Goal: Task Accomplishment & Management: Complete application form

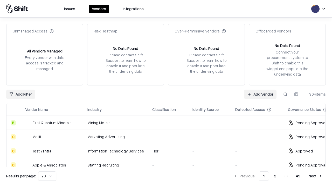
click at [260, 94] on link "Add Vendor" at bounding box center [260, 94] width 32 height 9
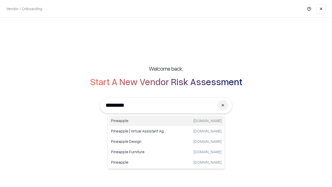
click at [166, 121] on div "Pineapple [DOMAIN_NAME]" at bounding box center [166, 121] width 115 height 10
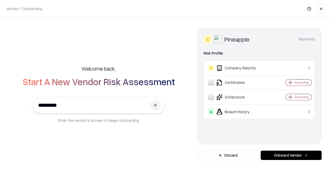
type input "*********"
click at [291, 155] on button "Onboard Vendor" at bounding box center [291, 155] width 61 height 9
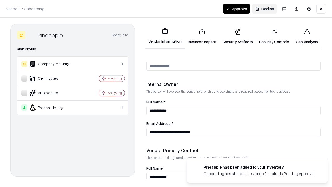
scroll to position [269, 0]
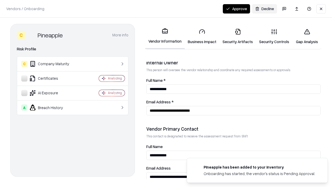
click at [238, 36] on link "Security Artifacts" at bounding box center [238, 36] width 37 height 24
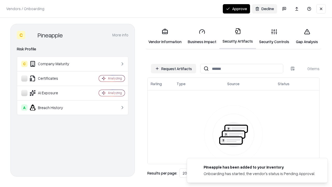
click at [174, 69] on button "Request Artifacts" at bounding box center [173, 68] width 45 height 9
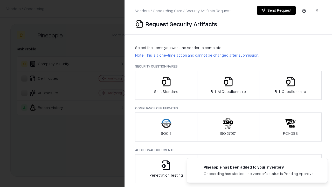
click at [290, 85] on icon "button" at bounding box center [291, 81] width 10 height 10
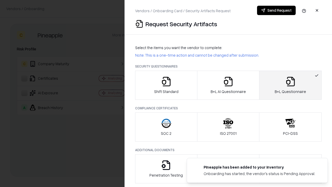
click at [228, 85] on icon "button" at bounding box center [228, 81] width 10 height 10
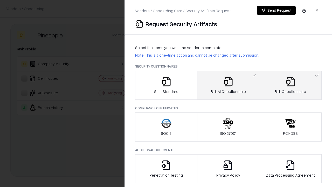
click at [276, 10] on button "Send Request" at bounding box center [276, 10] width 39 height 9
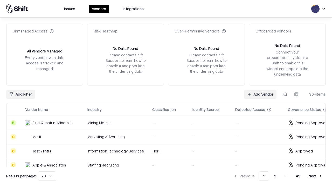
click at [260, 94] on link "Add Vendor" at bounding box center [260, 94] width 32 height 9
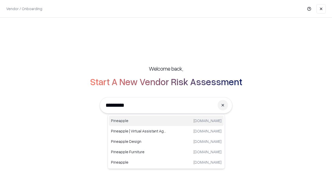
click at [166, 121] on div "Pineapple [DOMAIN_NAME]" at bounding box center [166, 121] width 115 height 10
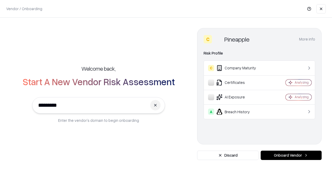
type input "*********"
click at [291, 155] on button "Onboard Vendor" at bounding box center [291, 155] width 61 height 9
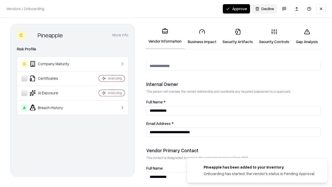
scroll to position [269, 0]
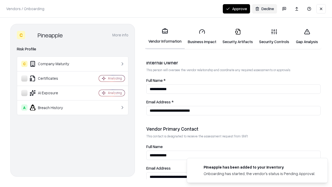
click at [236, 9] on button "Approve" at bounding box center [236, 8] width 27 height 9
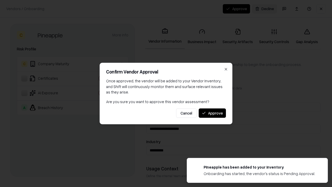
click at [212, 113] on button "Approve" at bounding box center [212, 112] width 27 height 9
